Goal: Complete application form

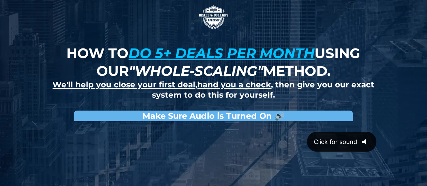
click at [370, 136] on icon "@keyframes VOLUME_SMALL_WAVE_FLASH { 0% { opacity: 0; } 33% { opacity: 1; } 66%…" at bounding box center [367, 141] width 19 height 19
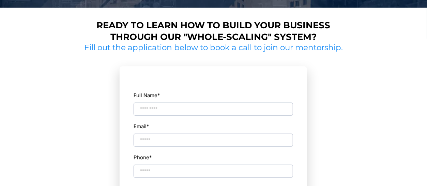
scroll to position [342, 0]
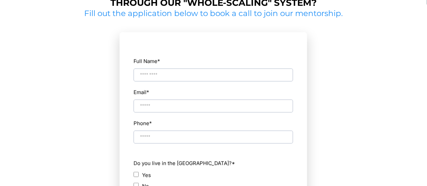
click at [174, 73] on input "Full Name *" at bounding box center [214, 75] width 160 height 13
type input "**********"
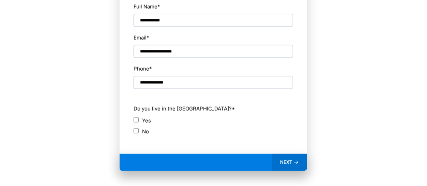
scroll to position [411, 0]
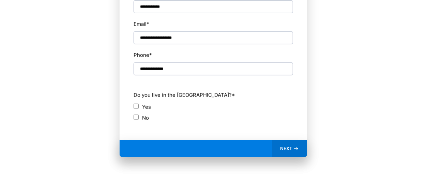
click at [287, 146] on span "NEXT" at bounding box center [287, 149] width 12 height 6
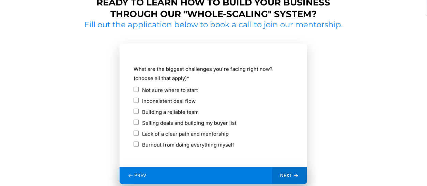
scroll to position [333, 0]
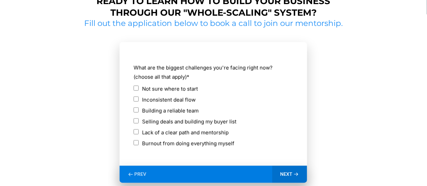
click at [285, 174] on span "NEXT" at bounding box center [287, 174] width 12 height 6
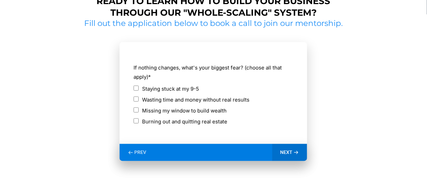
click at [286, 152] on span "NEXT" at bounding box center [287, 152] width 12 height 6
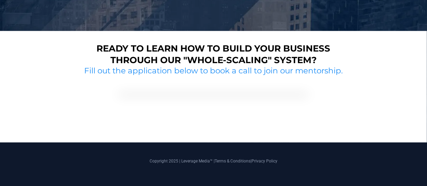
scroll to position [298, 0]
